Goal: Task Accomplishment & Management: Use online tool/utility

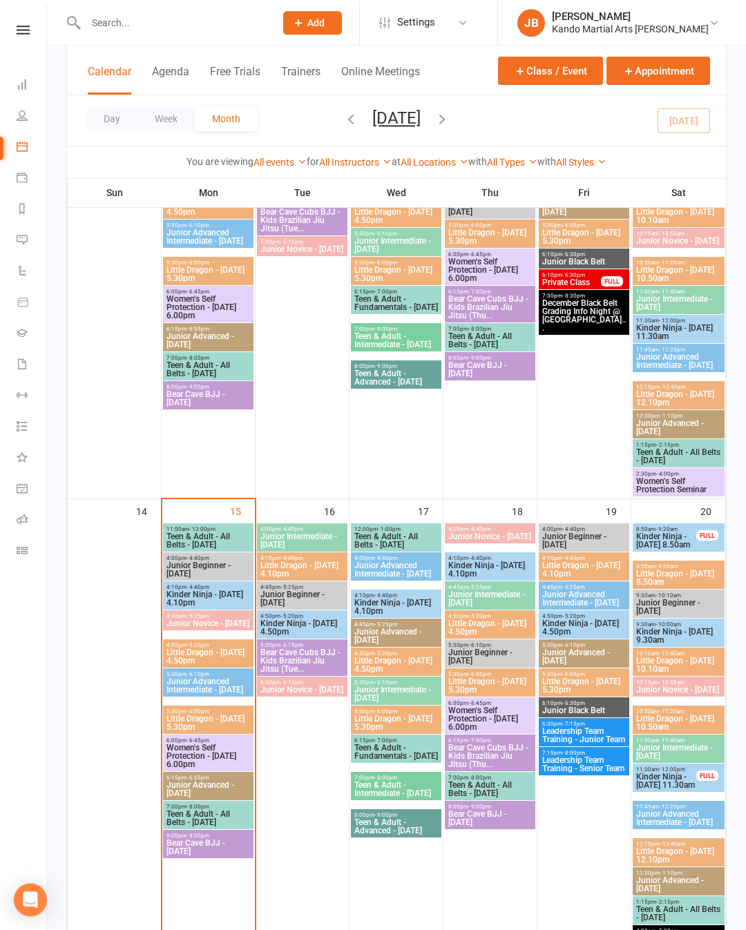
scroll to position [821, 0]
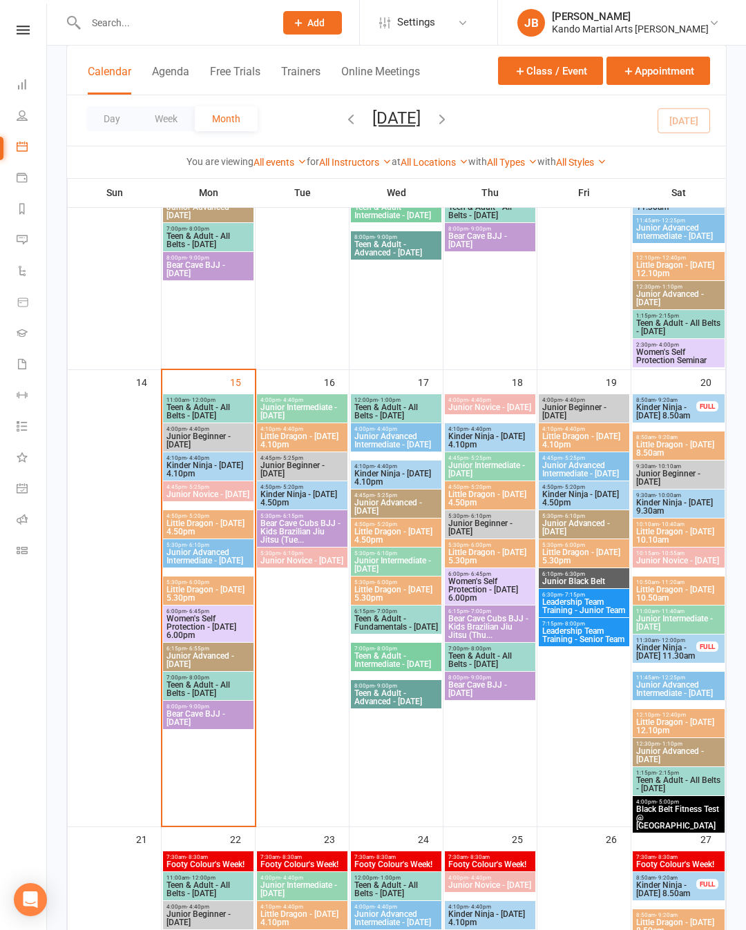
click at [213, 463] on span "Kinder Ninja - [DATE] 4.10pm" at bounding box center [208, 469] width 85 height 17
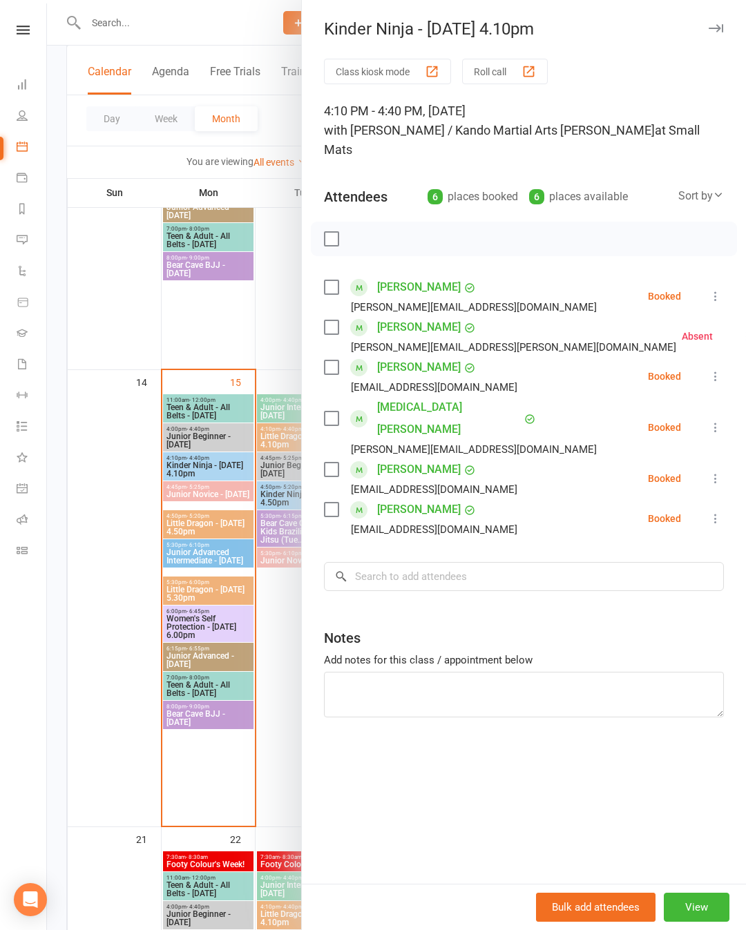
click at [731, 394] on div "Class kiosk mode Roll call 4:10 PM - 4:40 PM, [DATE] with [PERSON_NAME] / Kando…" at bounding box center [524, 471] width 444 height 825
click at [727, 394] on div "Class kiosk mode Roll call 4:10 PM - 4:40 PM, [DATE] with [PERSON_NAME] / Kando…" at bounding box center [524, 471] width 444 height 825
click at [718, 421] on icon at bounding box center [716, 428] width 14 height 14
click at [675, 496] on link "Check in" at bounding box center [649, 510] width 149 height 28
click at [718, 512] on icon at bounding box center [716, 519] width 14 height 14
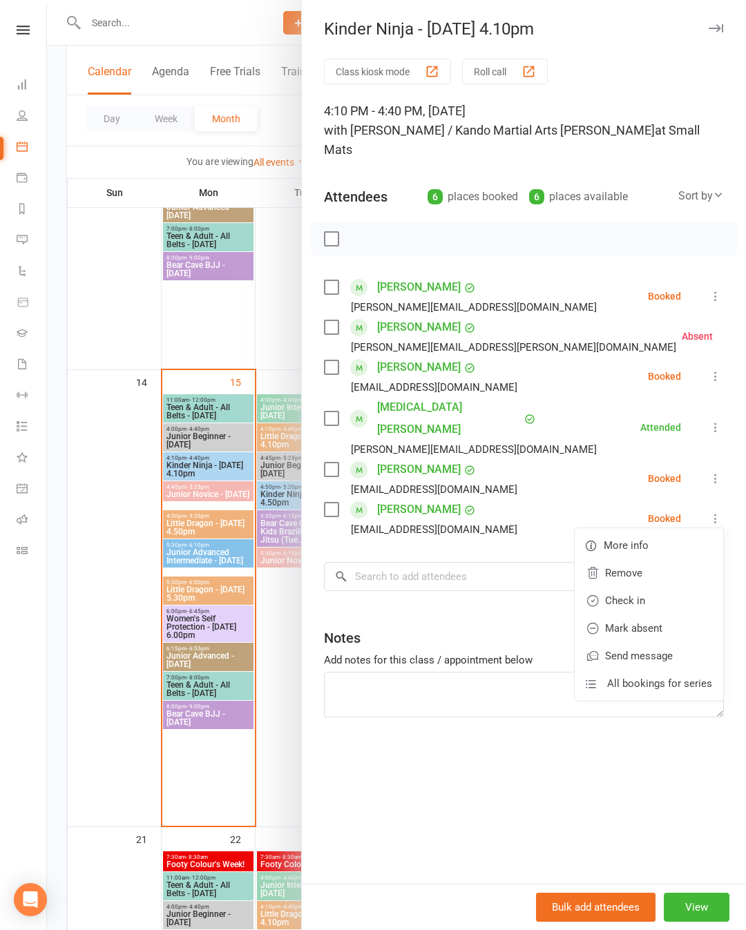
click at [651, 587] on link "Check in" at bounding box center [649, 601] width 149 height 28
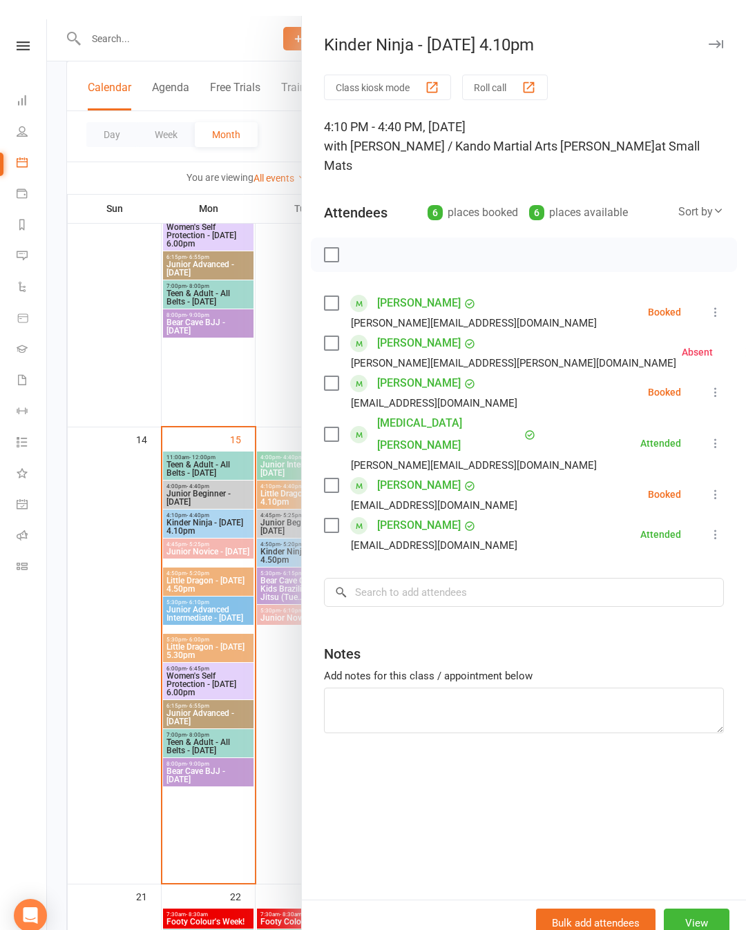
scroll to position [735, 0]
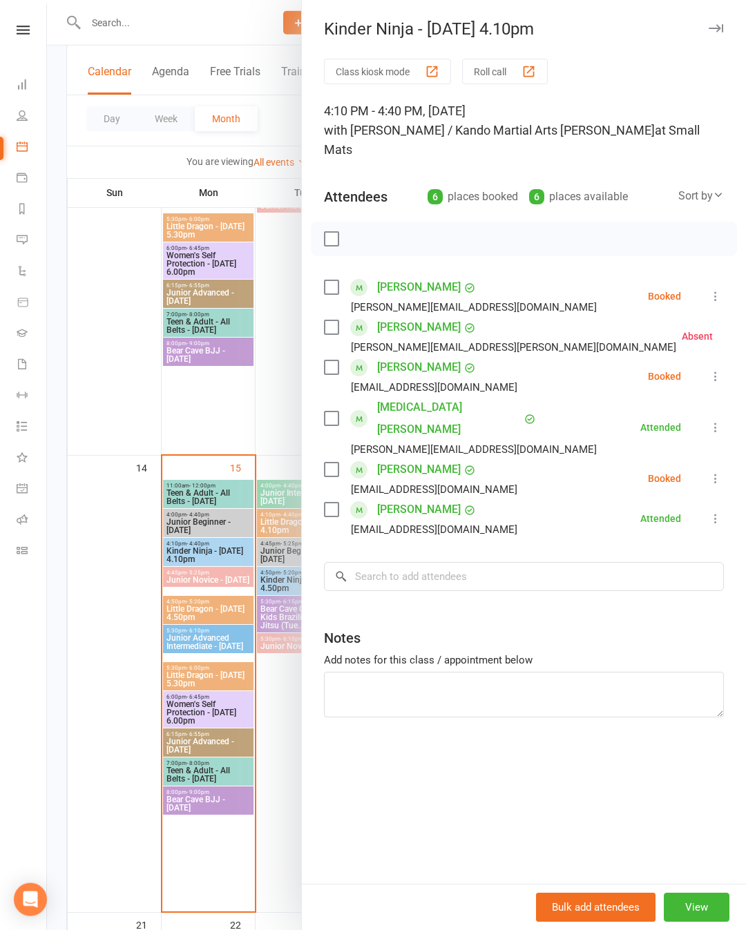
click at [274, 358] on div at bounding box center [396, 465] width 699 height 930
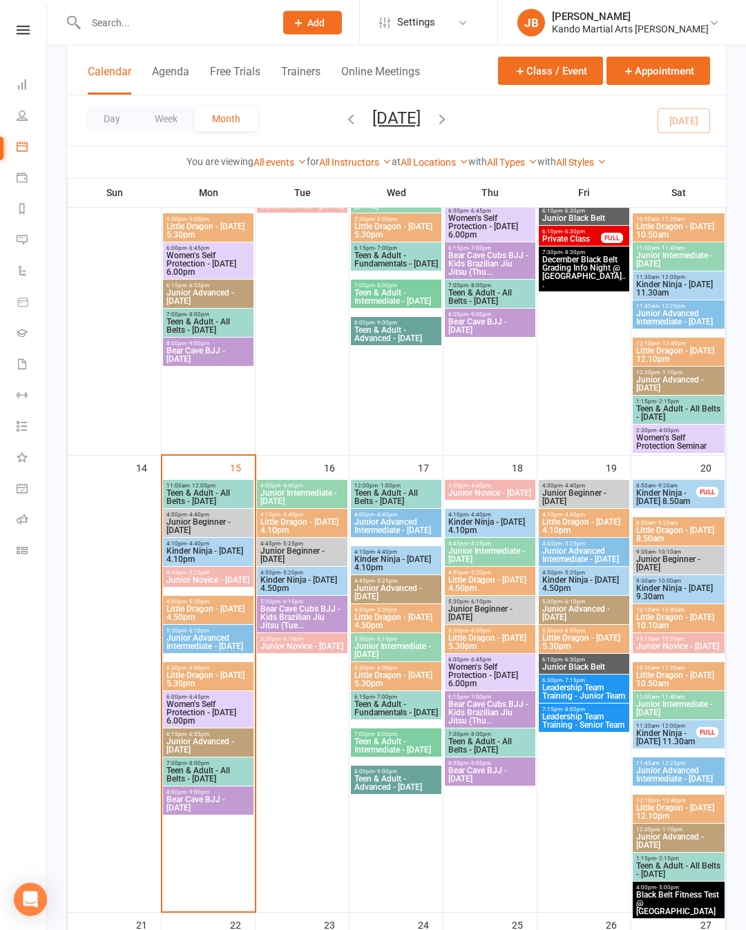
scroll to position [736, 0]
click at [216, 609] on span "Little Dragon - [DATE] 4.50pm" at bounding box center [208, 612] width 85 height 17
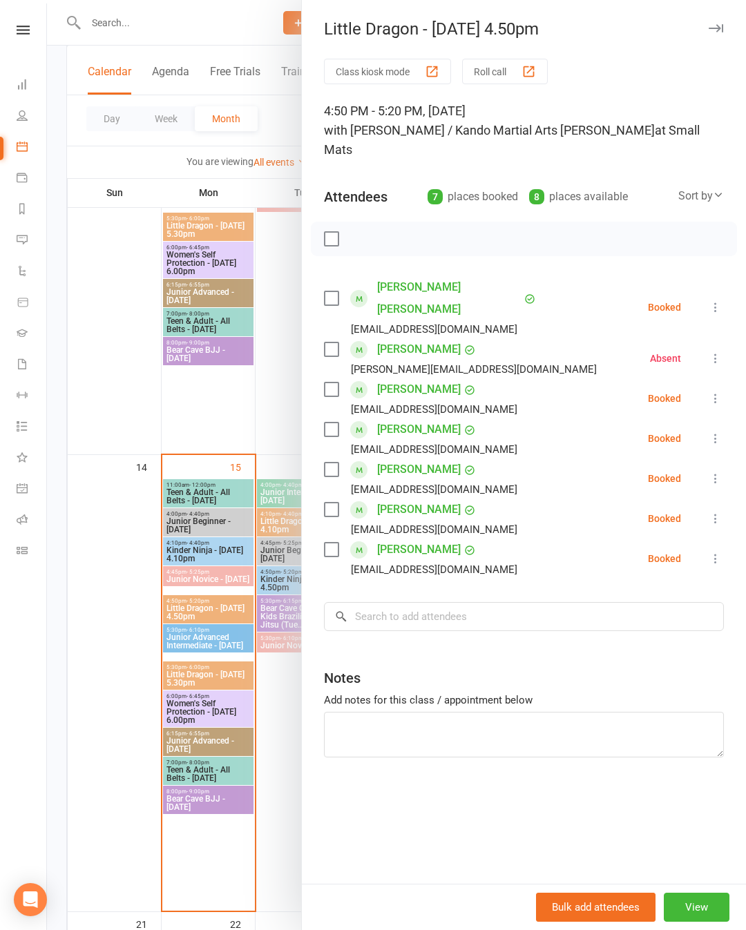
click at [86, 631] on div at bounding box center [396, 465] width 699 height 930
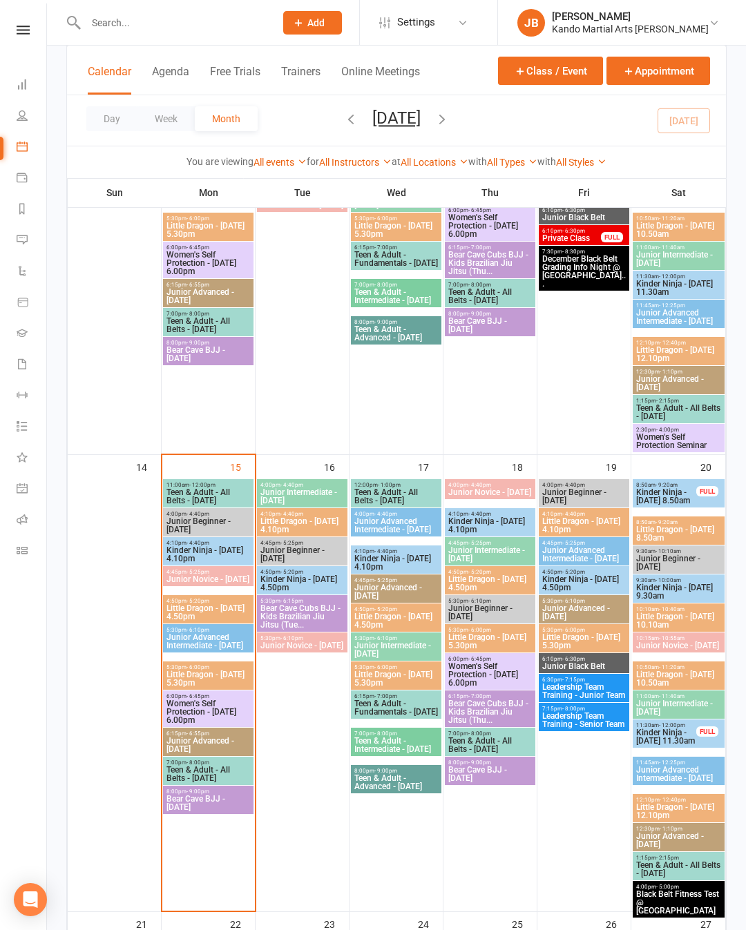
click at [187, 671] on span "5:30pm - 6:00pm" at bounding box center [208, 668] width 85 height 6
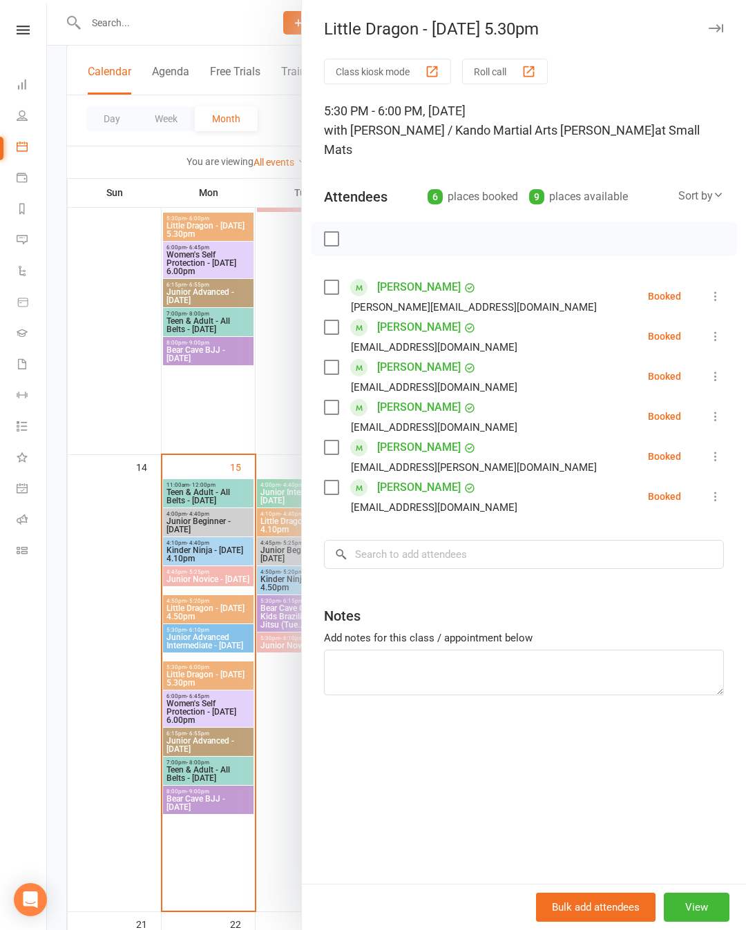
click at [111, 635] on div at bounding box center [396, 465] width 699 height 930
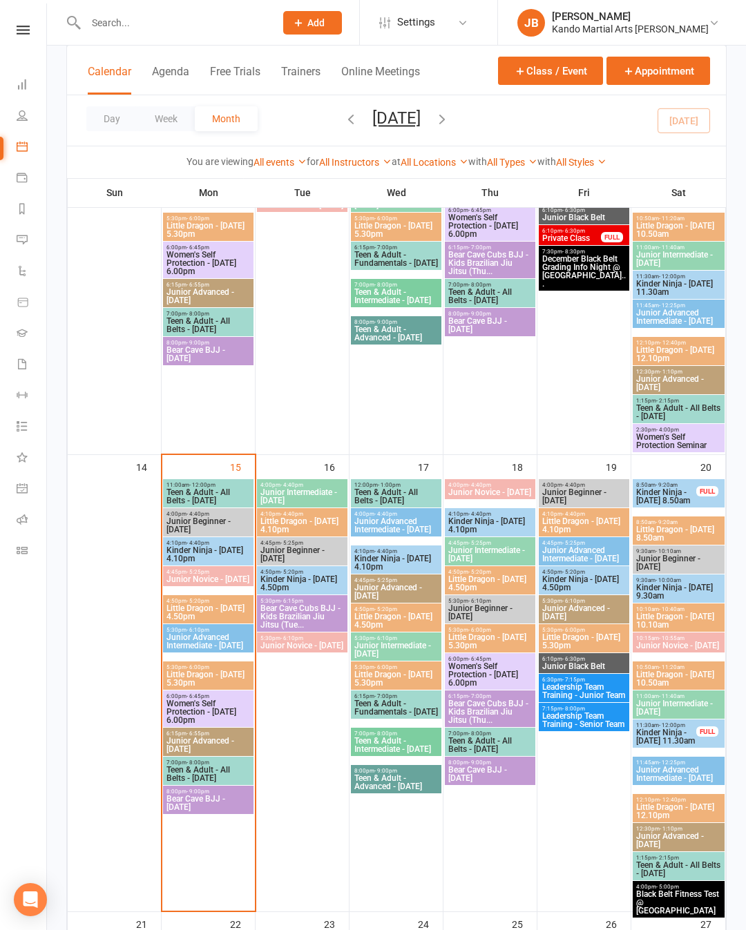
click at [190, 600] on span "- 5:20pm" at bounding box center [198, 601] width 23 height 6
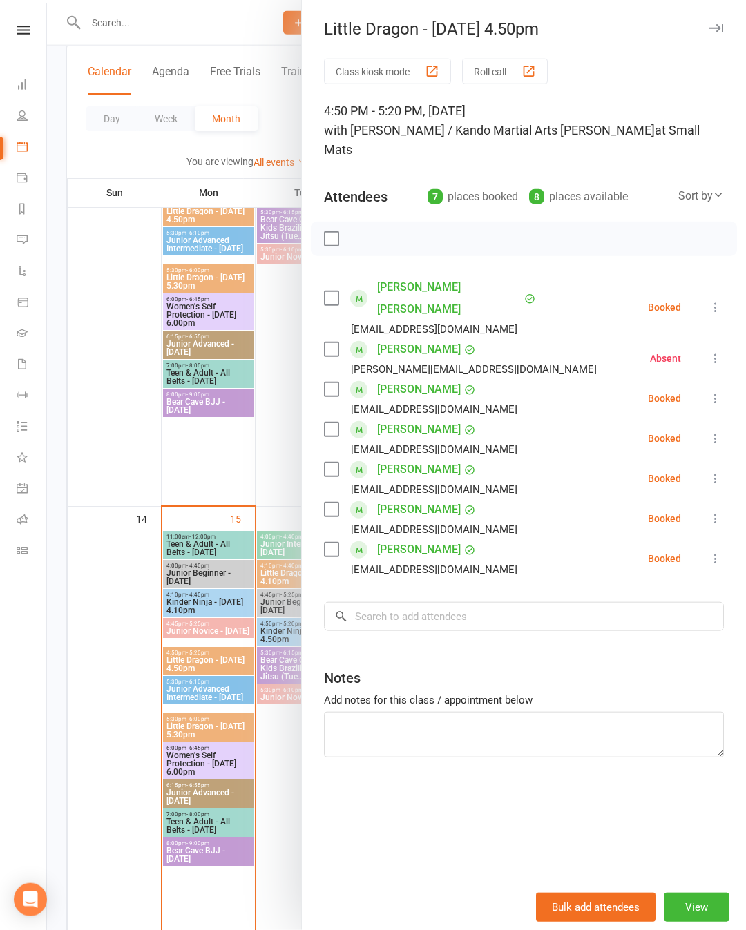
scroll to position [744, 0]
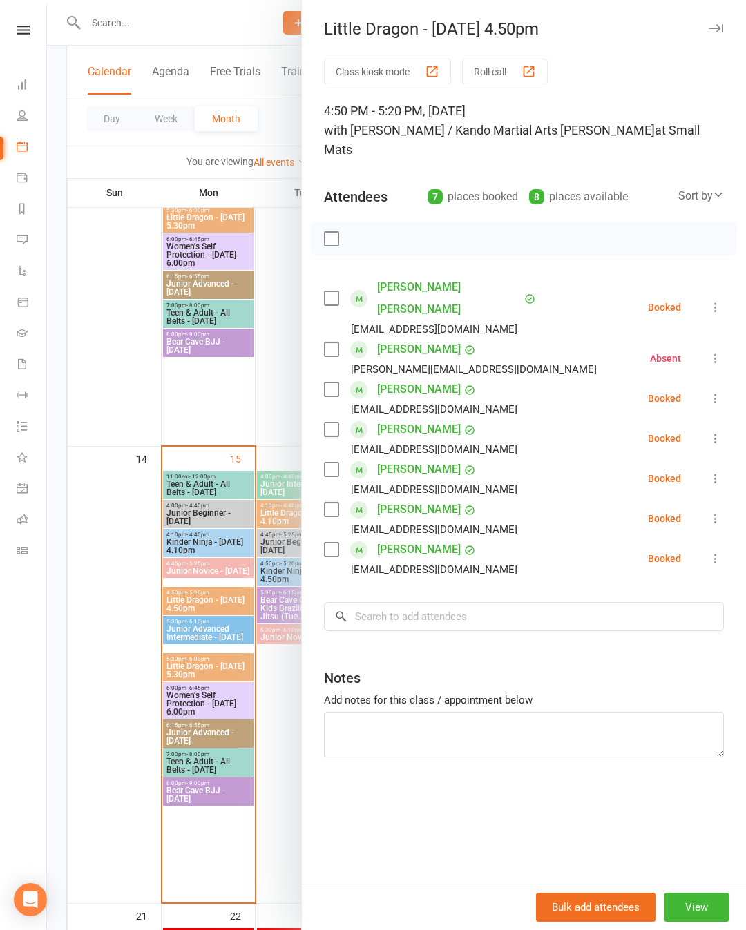
click at [151, 579] on div at bounding box center [396, 465] width 699 height 930
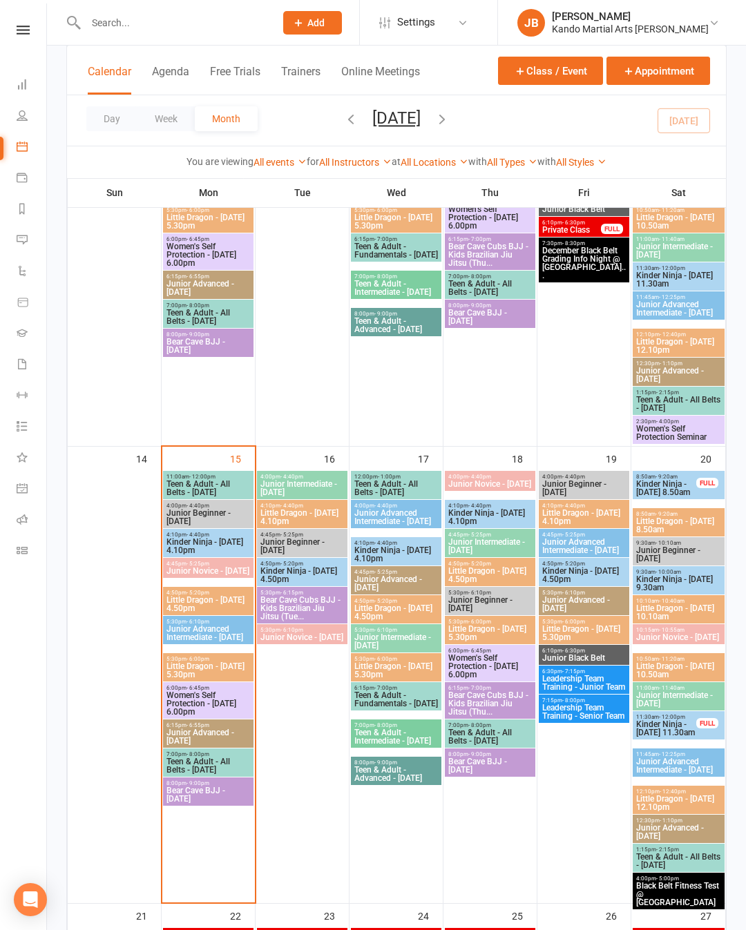
click at [180, 592] on span "4:50pm - 5:20pm" at bounding box center [208, 593] width 85 height 6
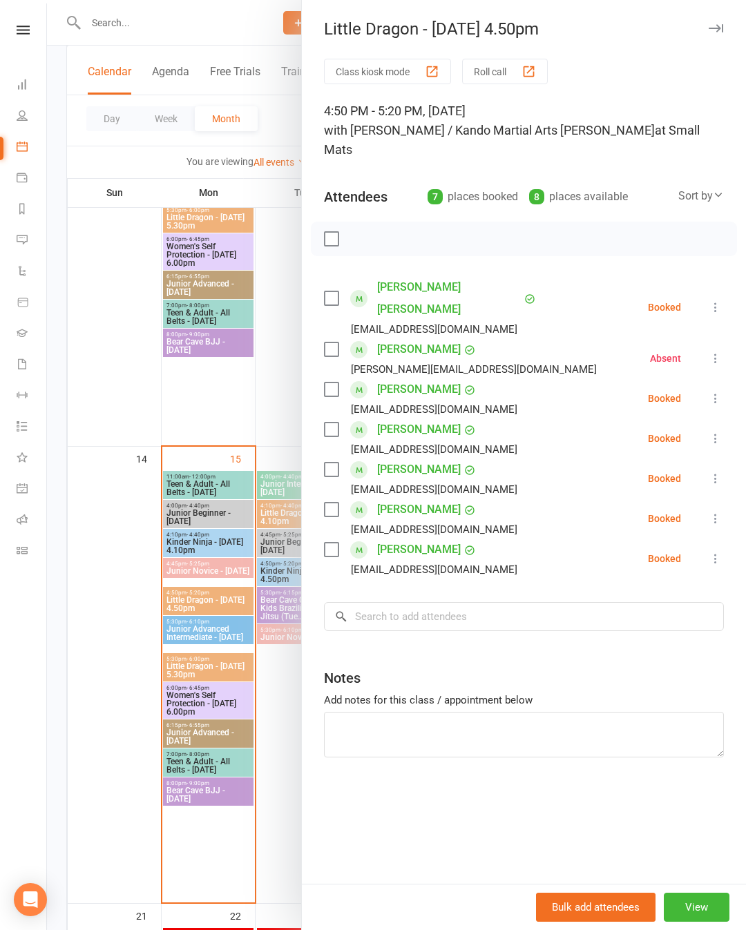
click at [119, 642] on div at bounding box center [396, 465] width 699 height 930
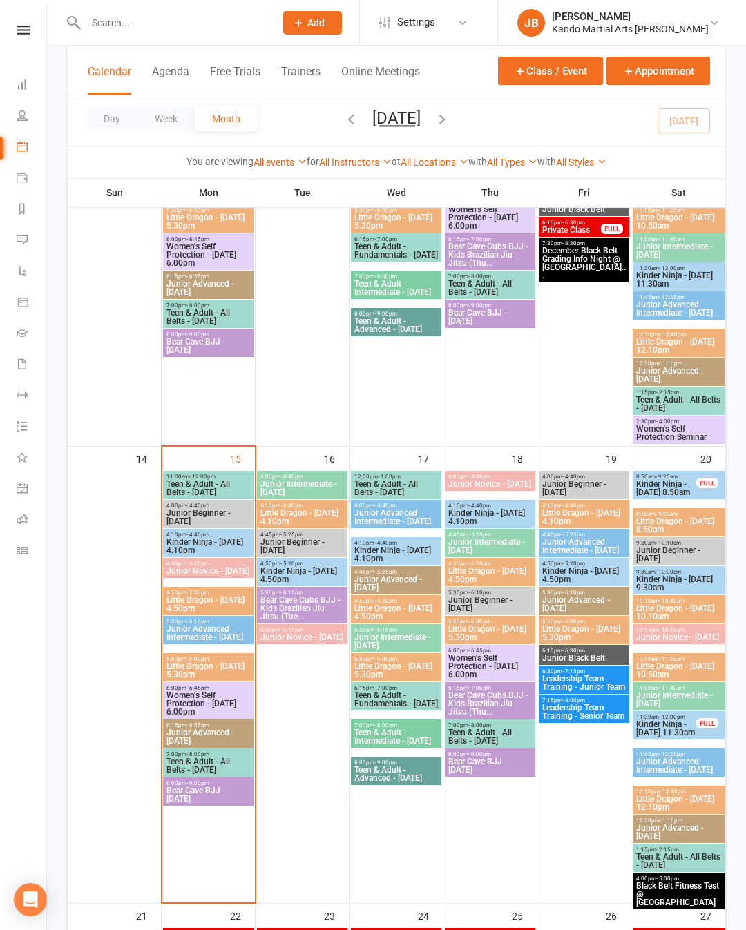
click at [173, 542] on span "Kinder Ninja - [DATE] 4.10pm" at bounding box center [208, 546] width 85 height 17
